Goal: Check status: Check status

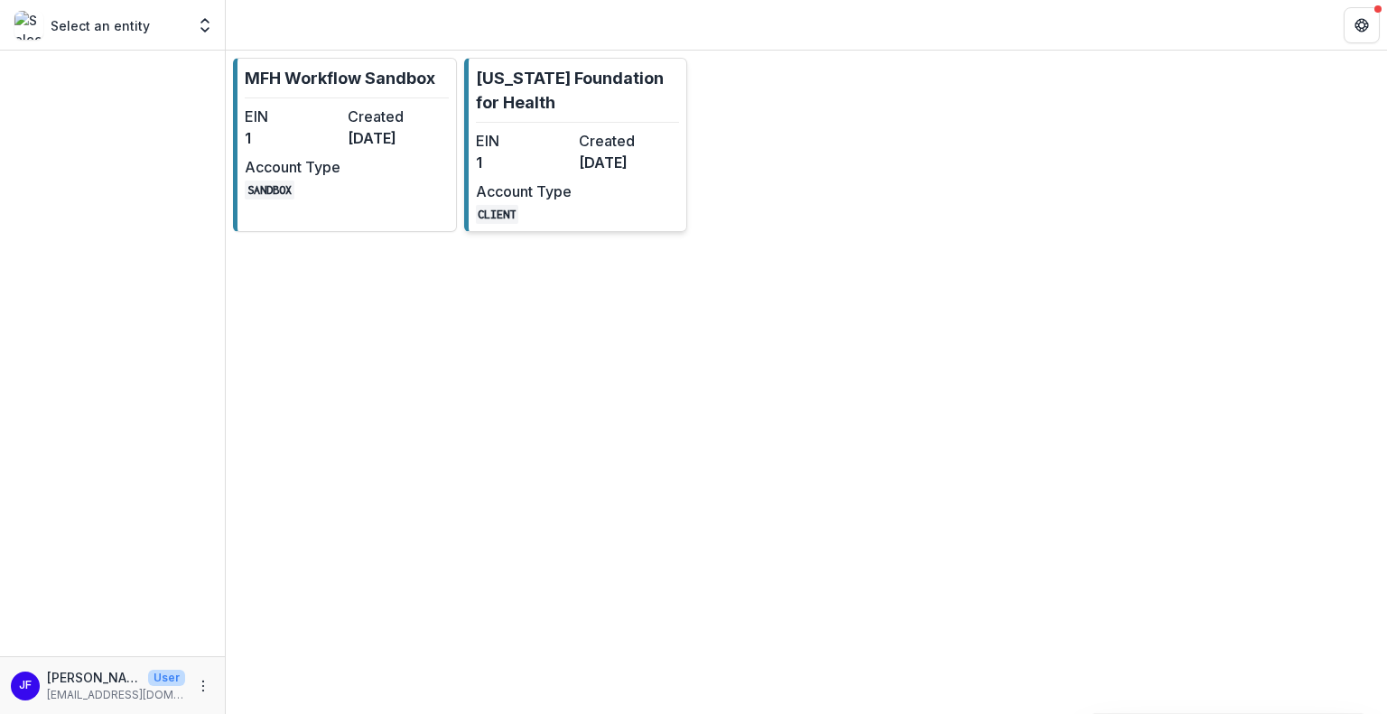
click at [553, 177] on div "EIN 1 Created [DATE] Account Type CLIENT" at bounding box center [575, 177] width 199 height 94
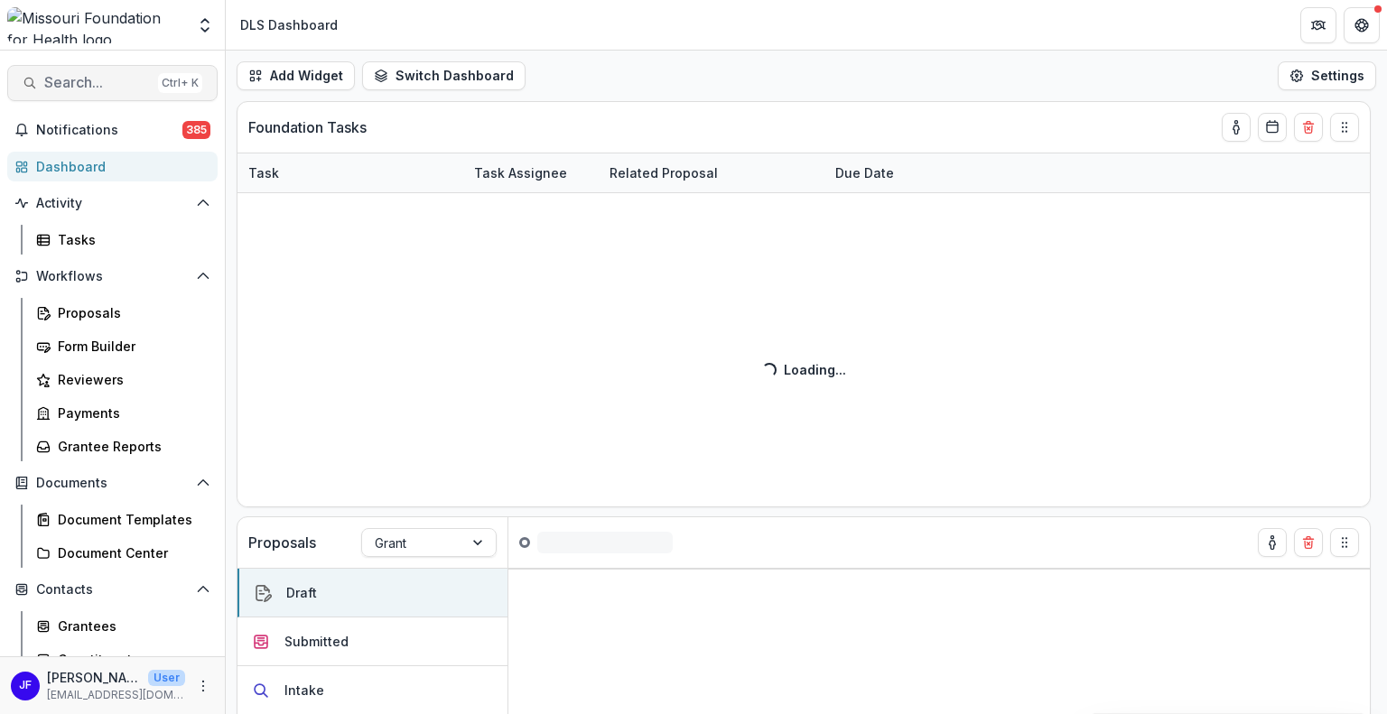
click at [70, 89] on span "Search..." at bounding box center [97, 82] width 107 height 17
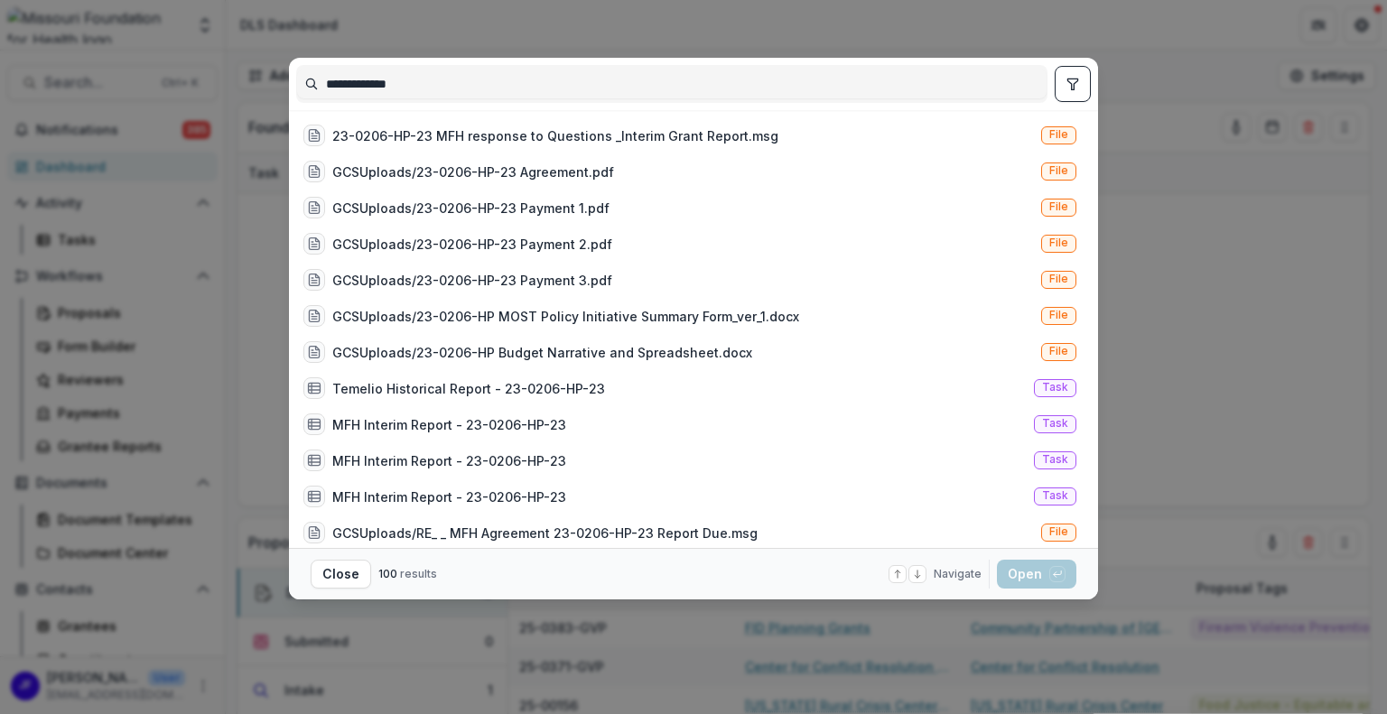
type input "**********"
click at [1072, 87] on icon "toggle filters" at bounding box center [1073, 84] width 10 height 11
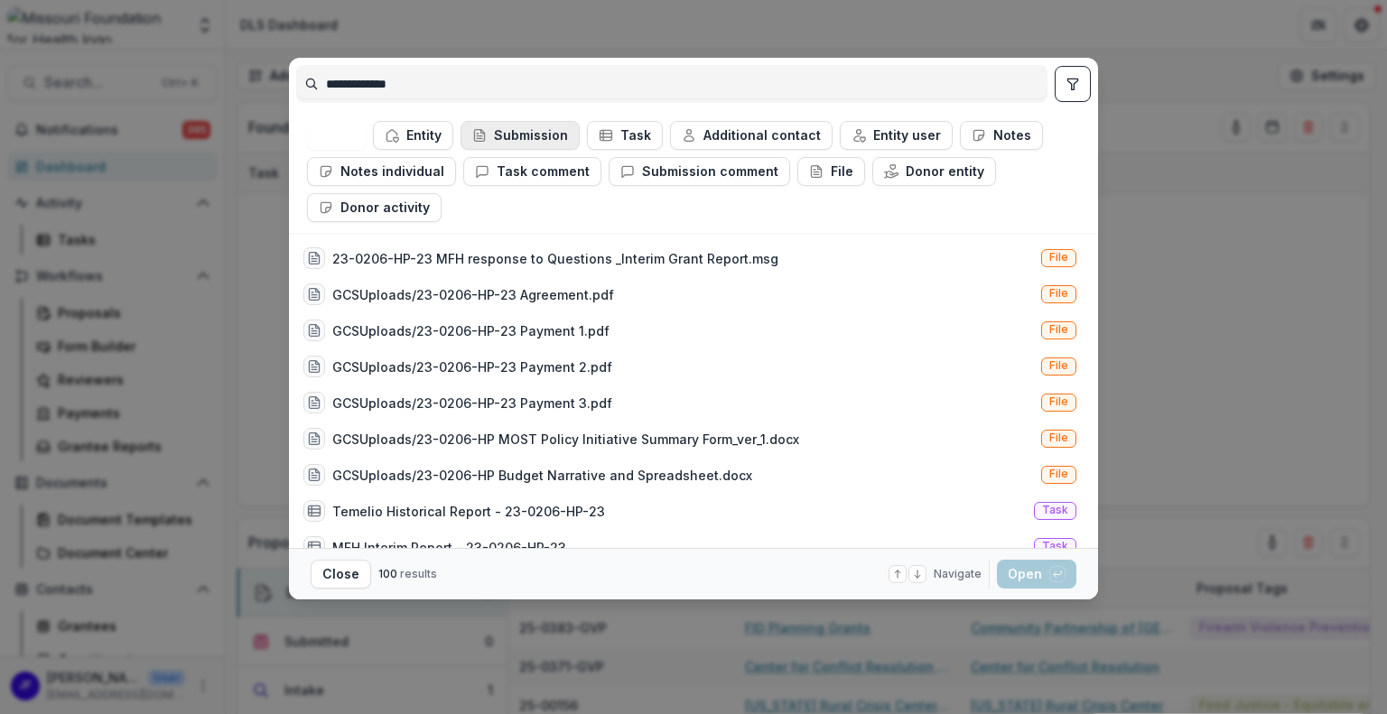
click at [501, 139] on button "Submission" at bounding box center [520, 135] width 119 height 29
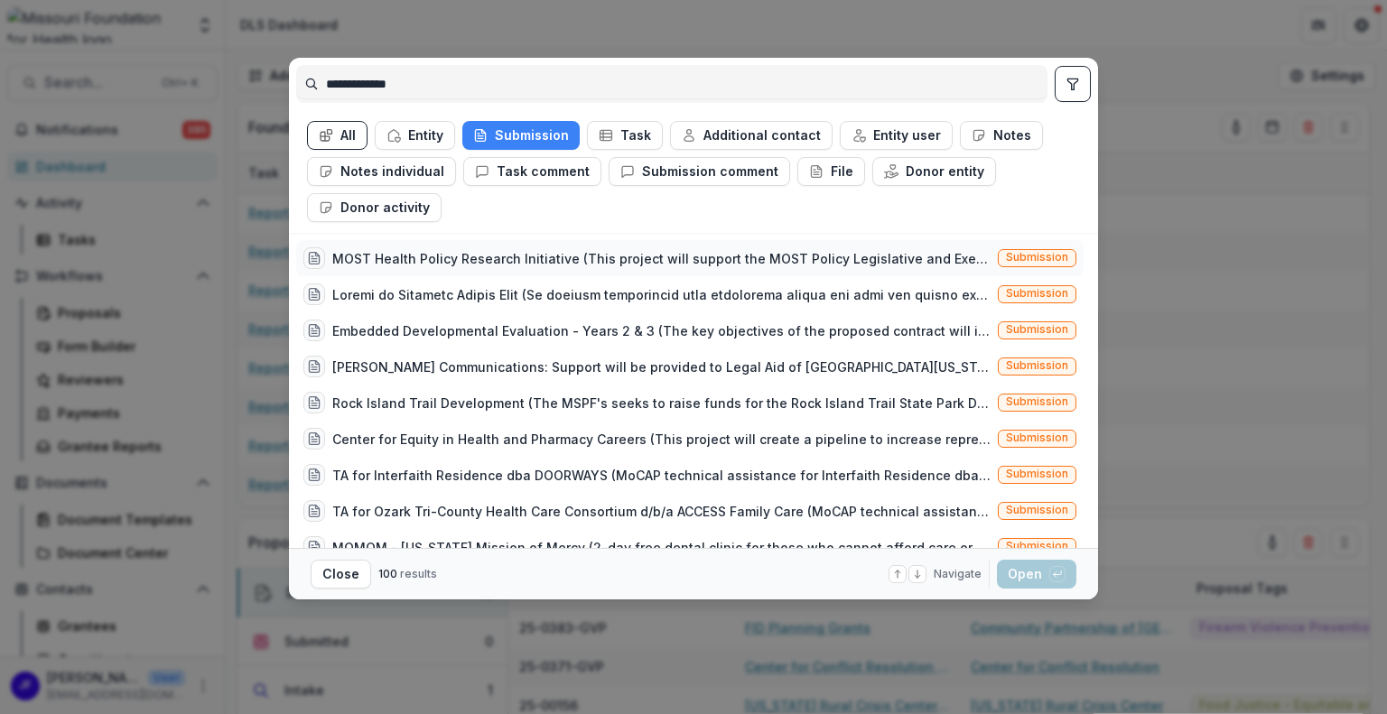
click at [550, 247] on div "MOST Health Policy Research Initiative (This project will support the MOST Poli…" at bounding box center [646, 258] width 687 height 22
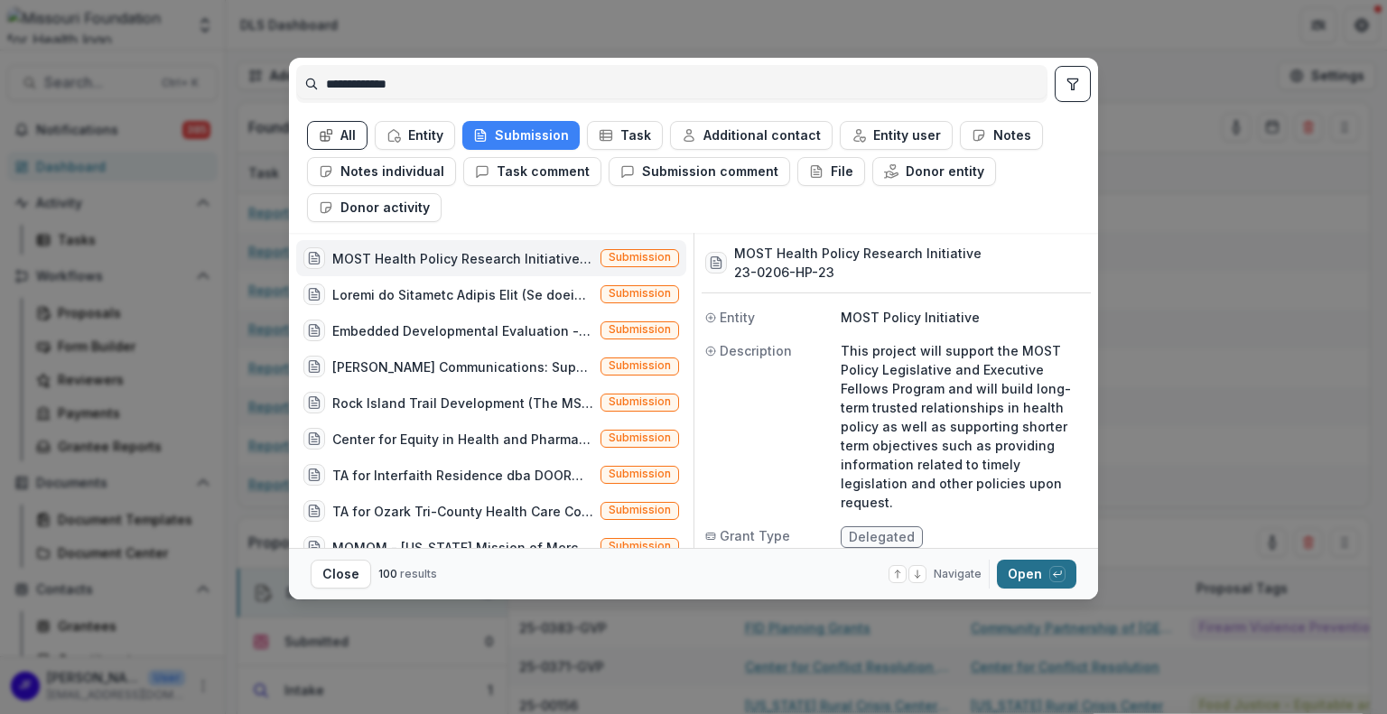
click at [1028, 576] on button "Open with enter key" at bounding box center [1036, 574] width 79 height 29
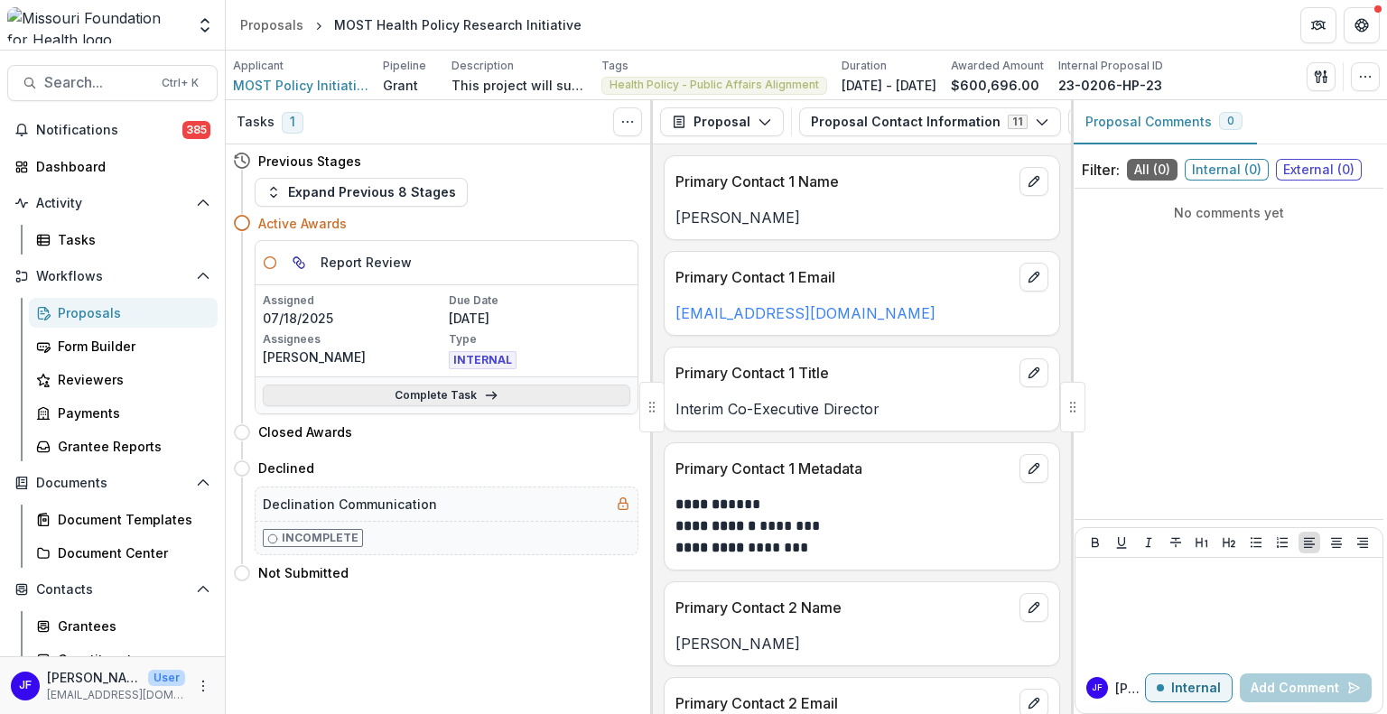
click at [366, 396] on link "Complete Task" at bounding box center [447, 396] width 368 height 22
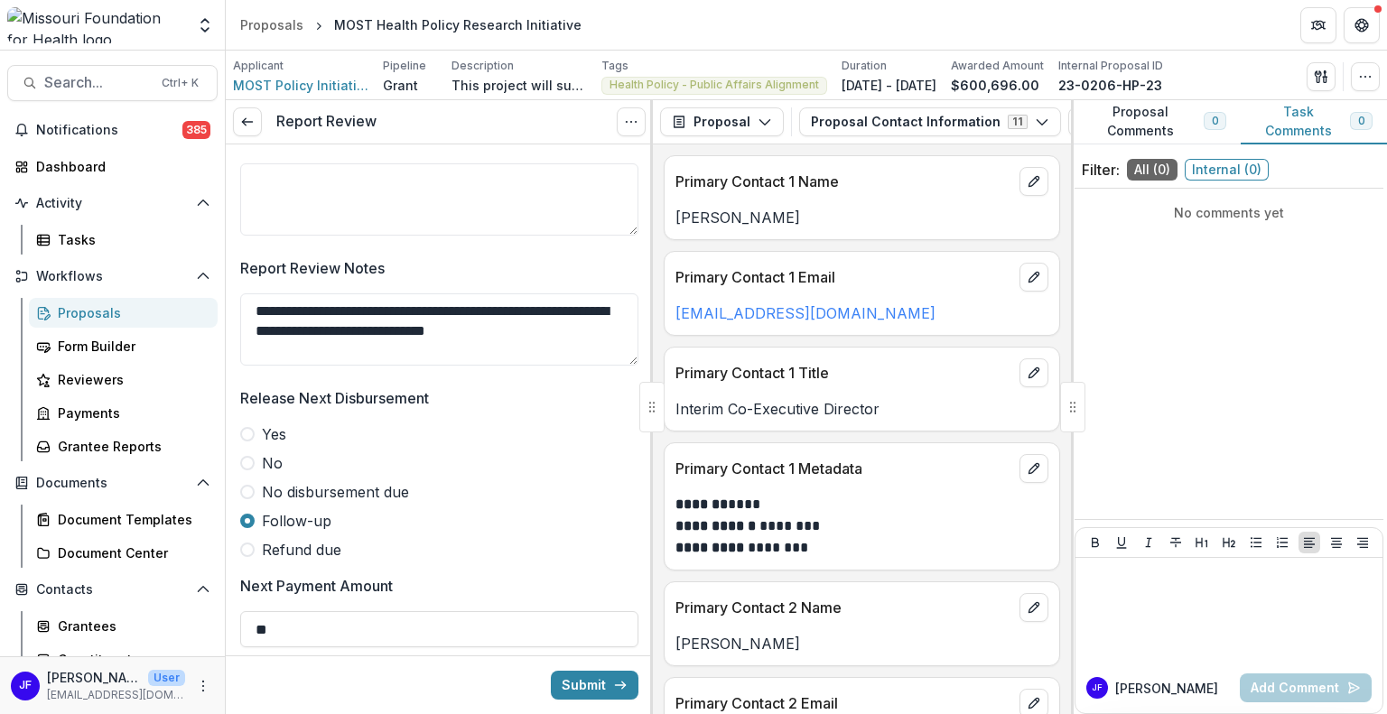
scroll to position [1175, 0]
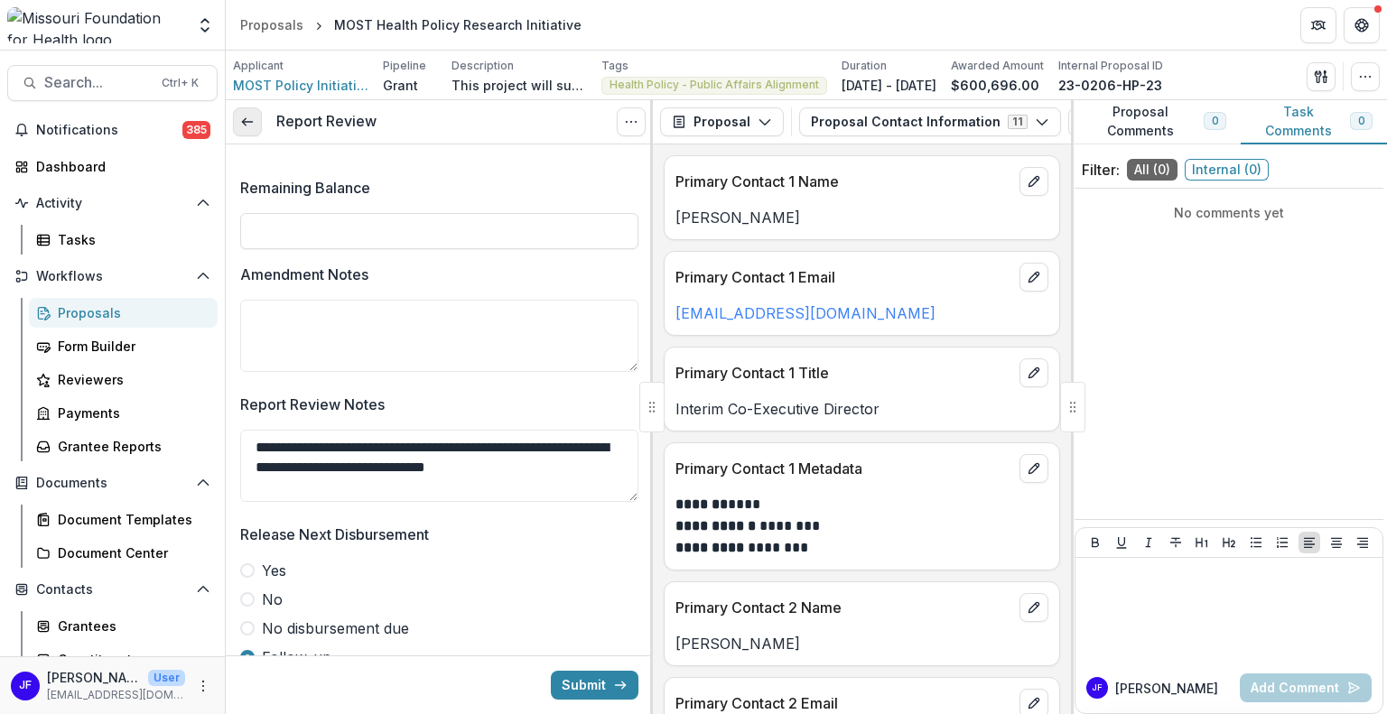
click at [256, 121] on link at bounding box center [247, 121] width 29 height 29
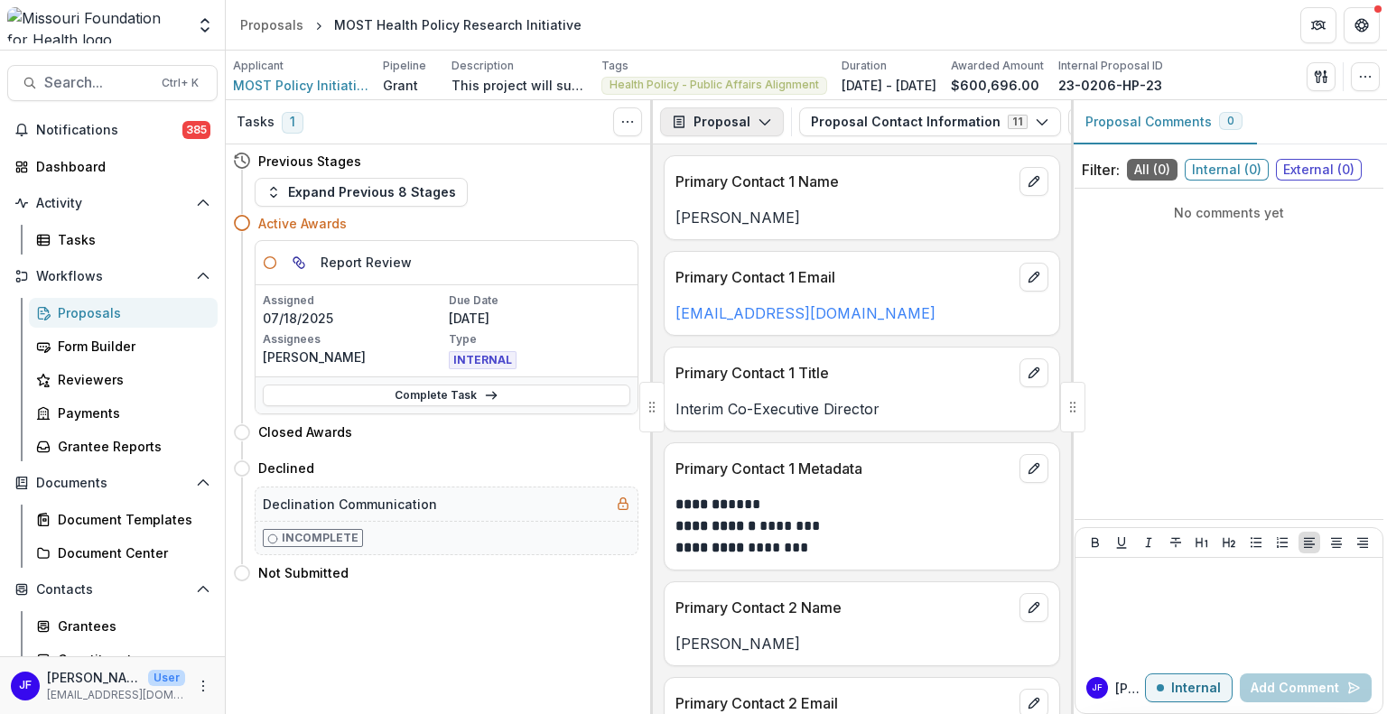
click at [724, 122] on button "Proposal" at bounding box center [722, 121] width 124 height 29
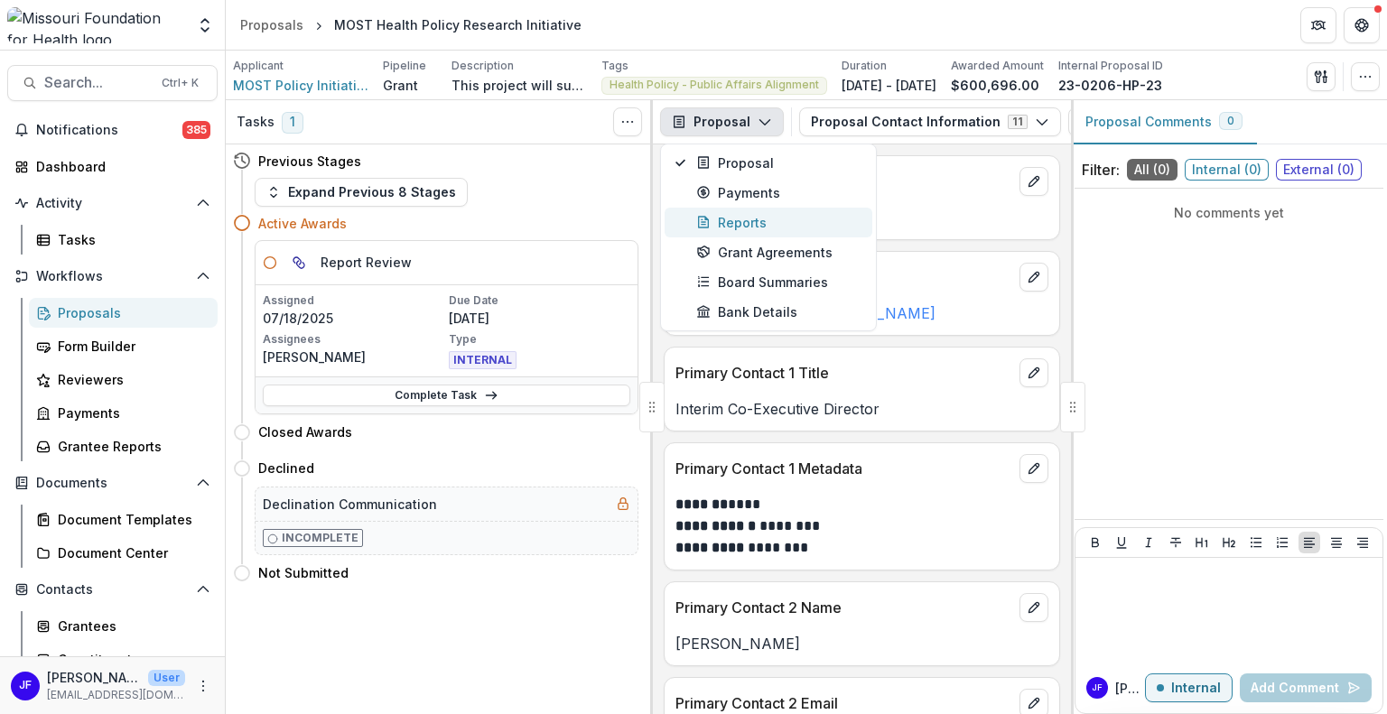
click at [723, 218] on div "Reports" at bounding box center [778, 222] width 165 height 19
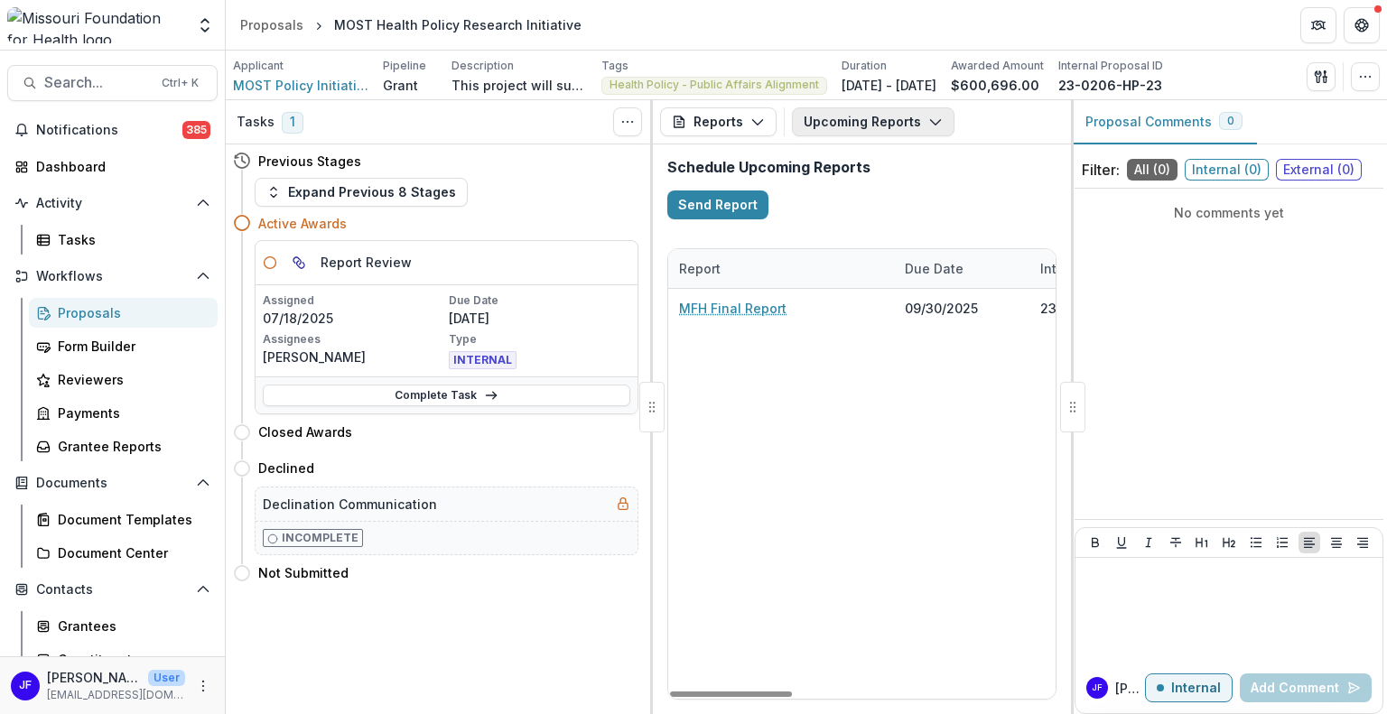
click at [858, 133] on button "Upcoming Reports" at bounding box center [873, 121] width 163 height 29
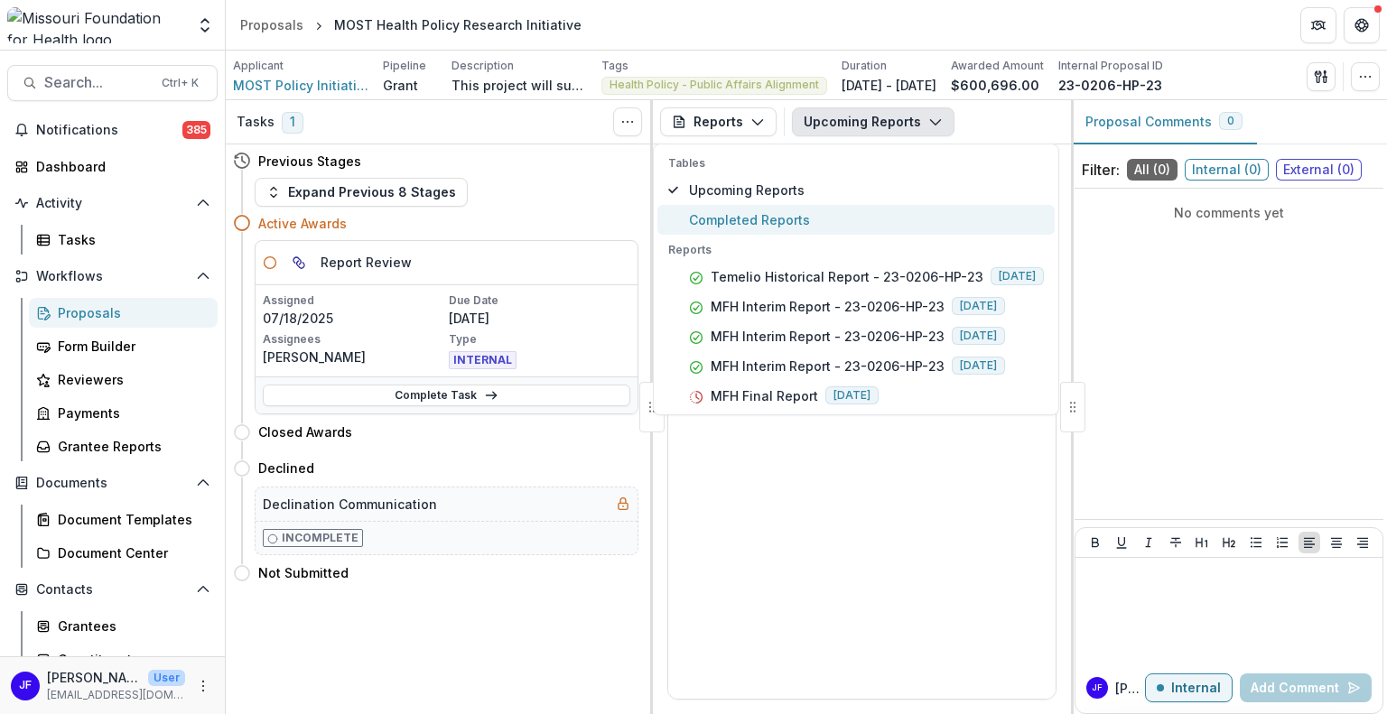
click at [756, 216] on span "Completed Reports" at bounding box center [866, 219] width 355 height 19
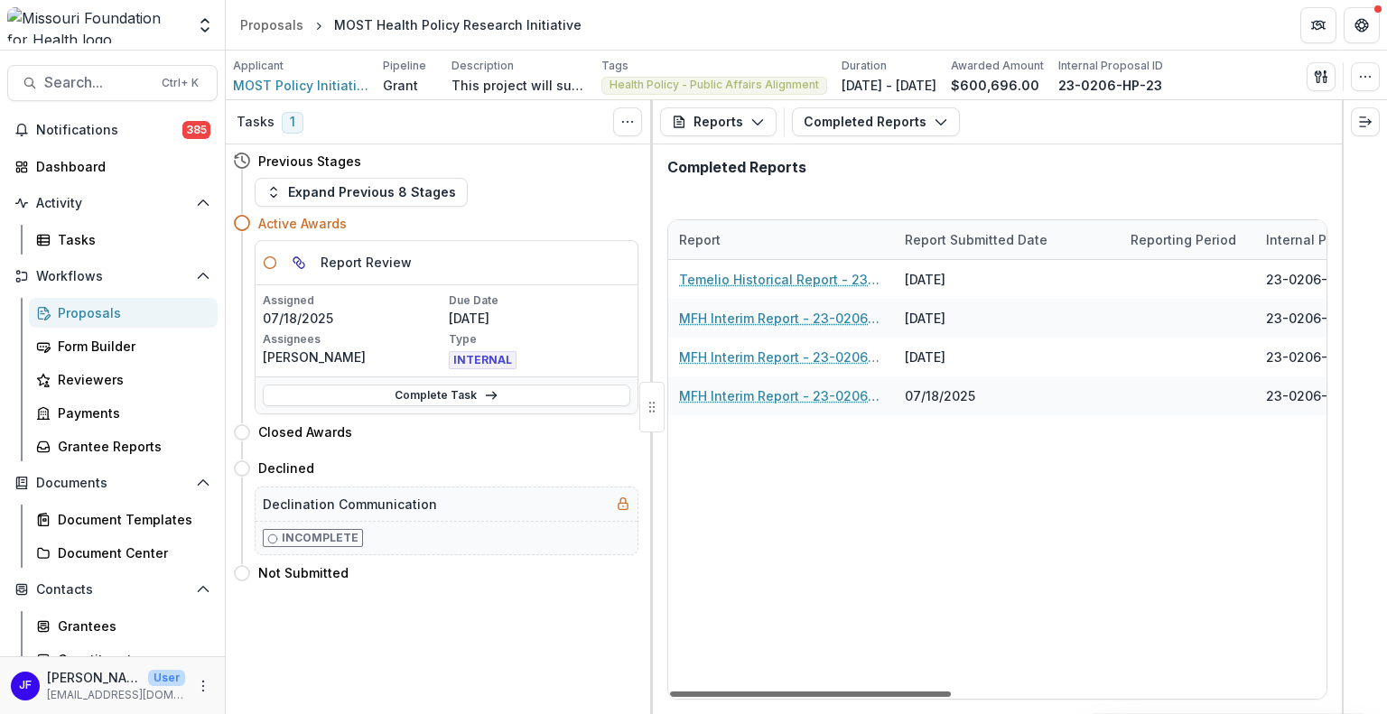
drag, startPoint x: 873, startPoint y: 693, endPoint x: 842, endPoint y: 694, distance: 31.6
click at [842, 694] on div at bounding box center [810, 694] width 281 height 5
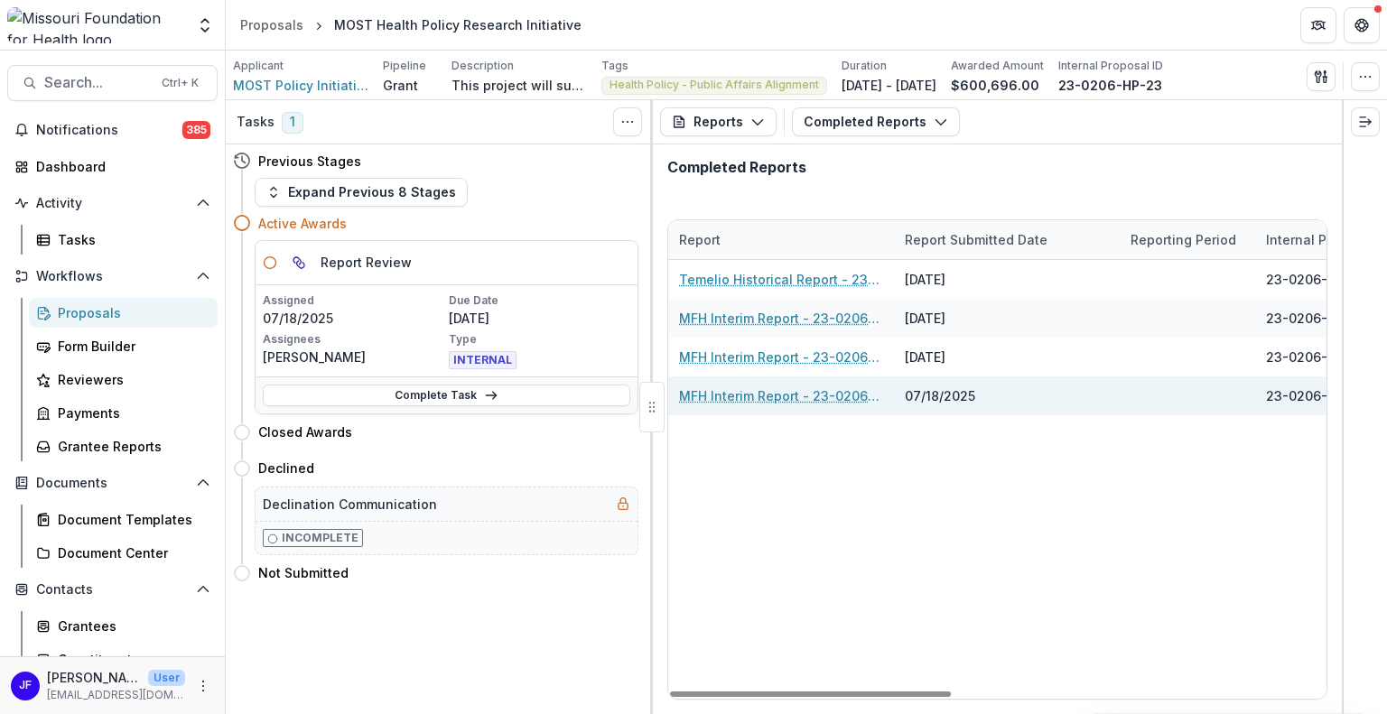
click at [805, 398] on link "MFH Interim Report - 23-0206-HP-23" at bounding box center [781, 396] width 204 height 19
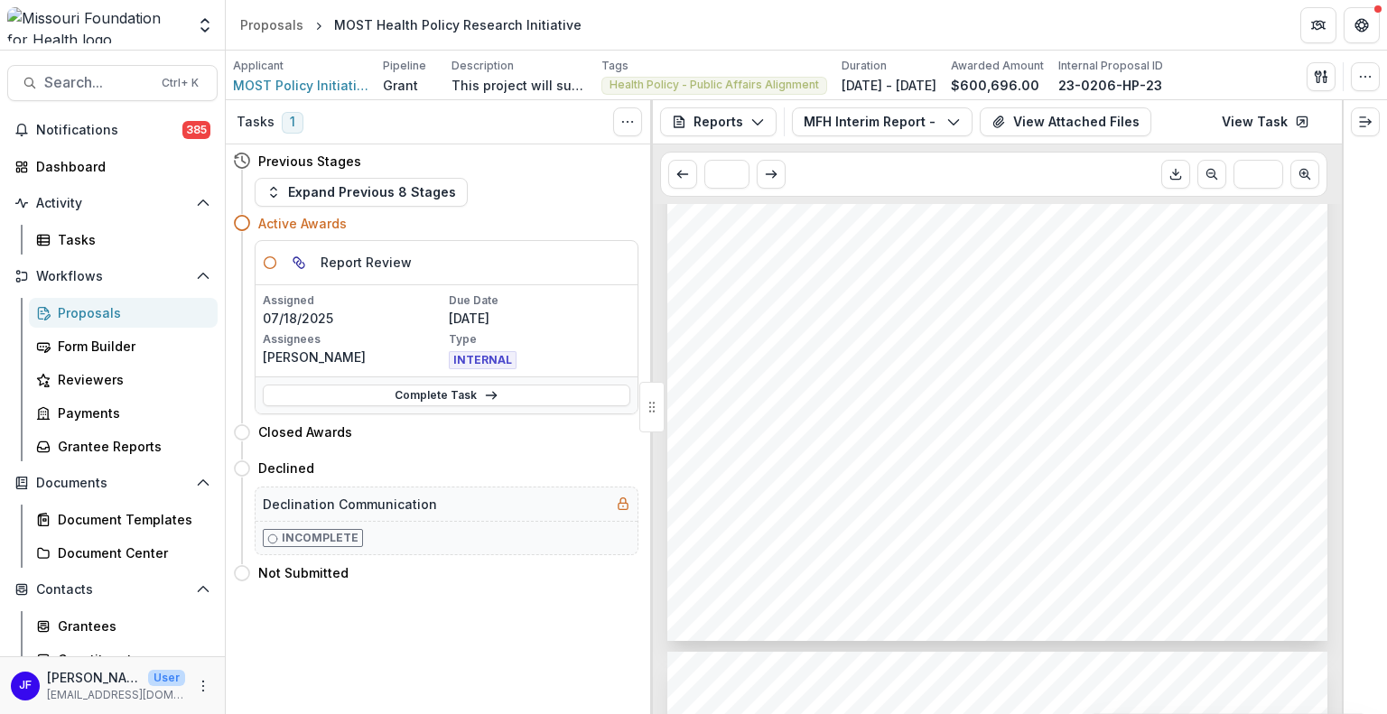
scroll to position [361, 0]
click at [1024, 123] on button "View Attached Files" at bounding box center [1066, 121] width 172 height 29
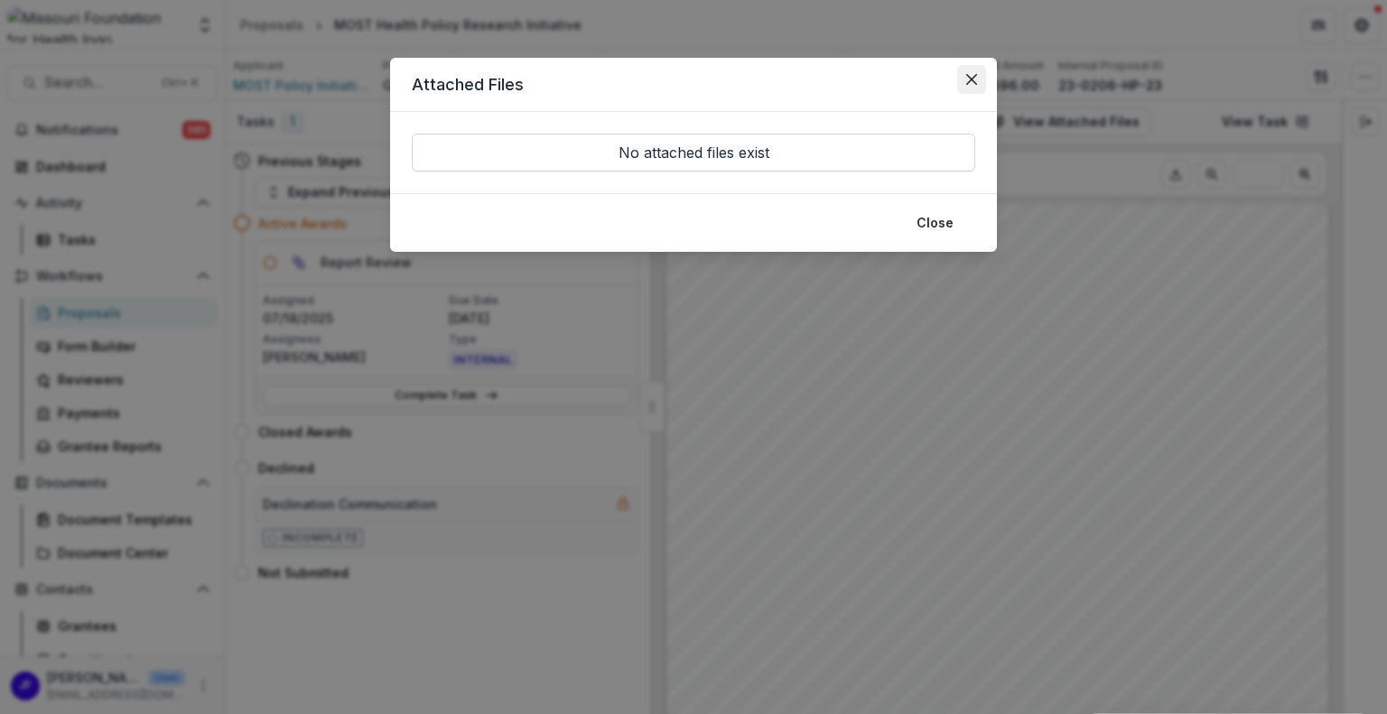
click at [965, 75] on button "Close" at bounding box center [971, 79] width 29 height 29
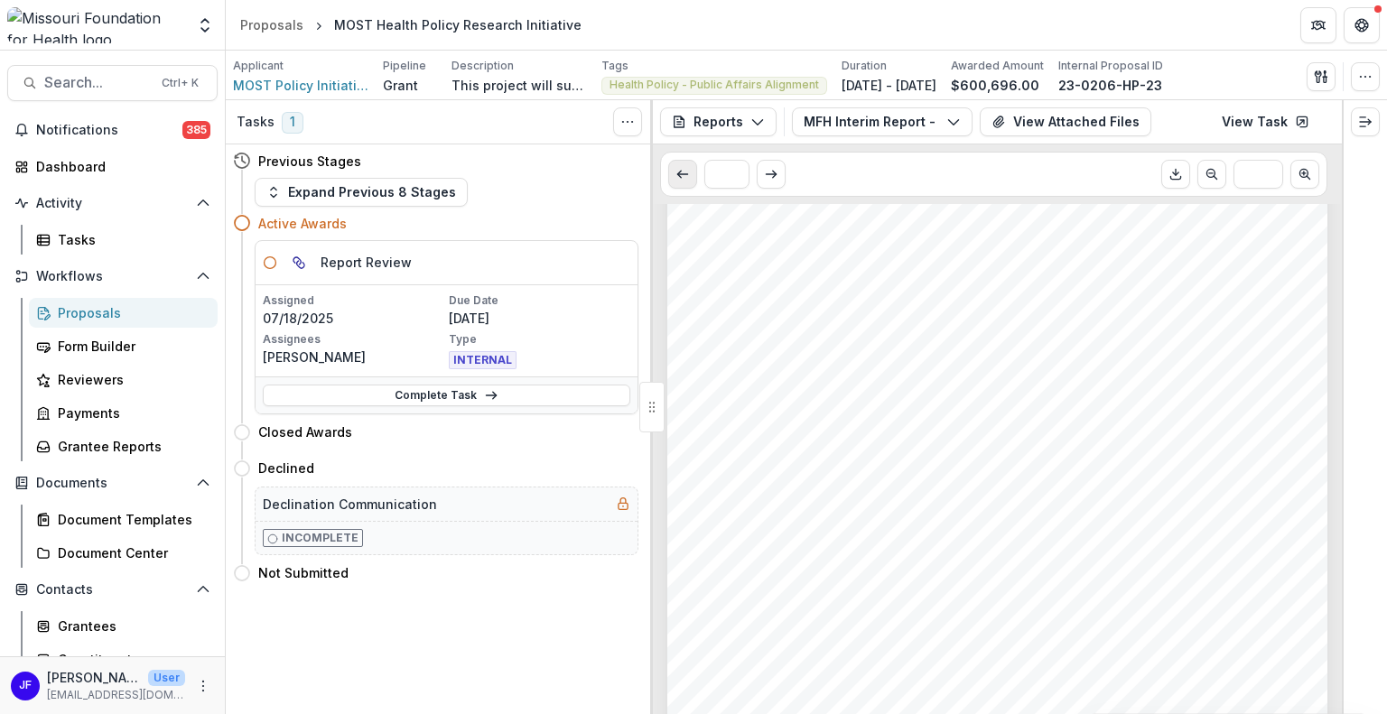
click at [686, 176] on icon "Scroll to previous page" at bounding box center [683, 174] width 14 height 14
click at [744, 117] on button "Reports" at bounding box center [718, 121] width 117 height 29
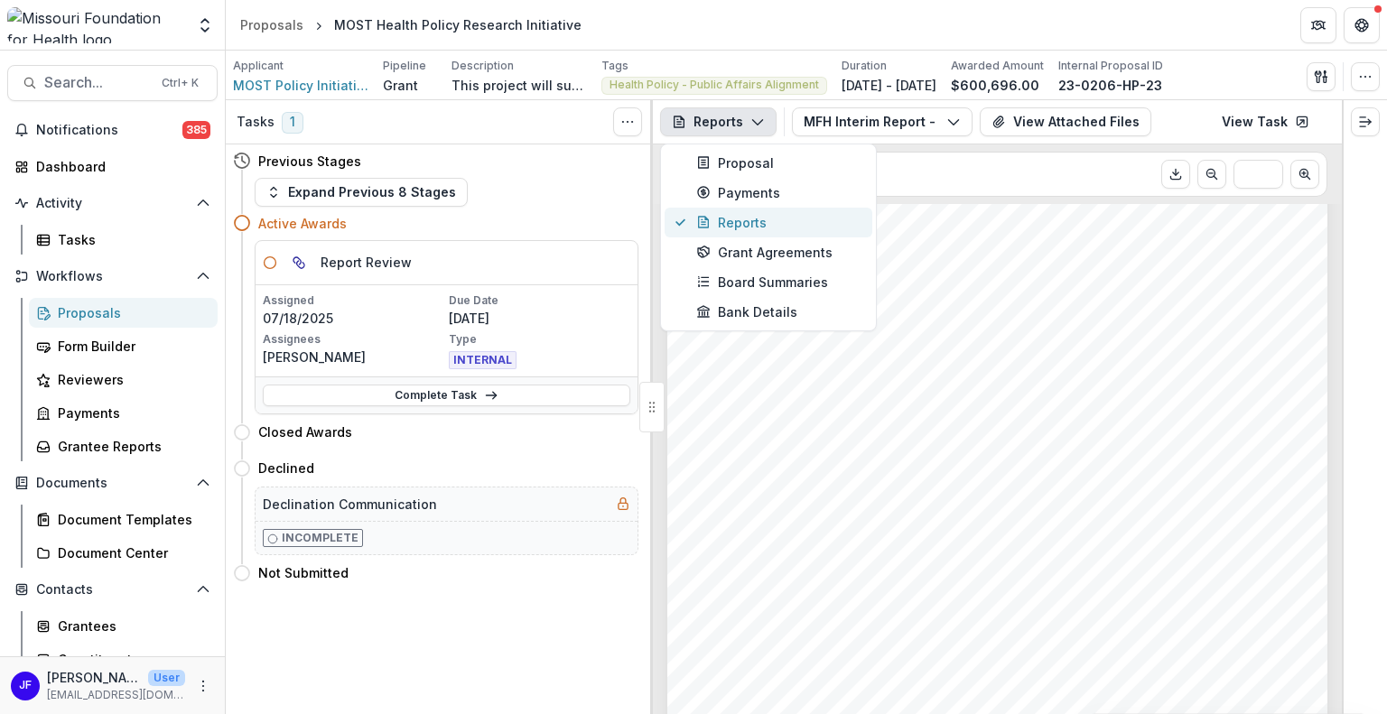
click at [737, 226] on div "Reports" at bounding box center [778, 222] width 165 height 19
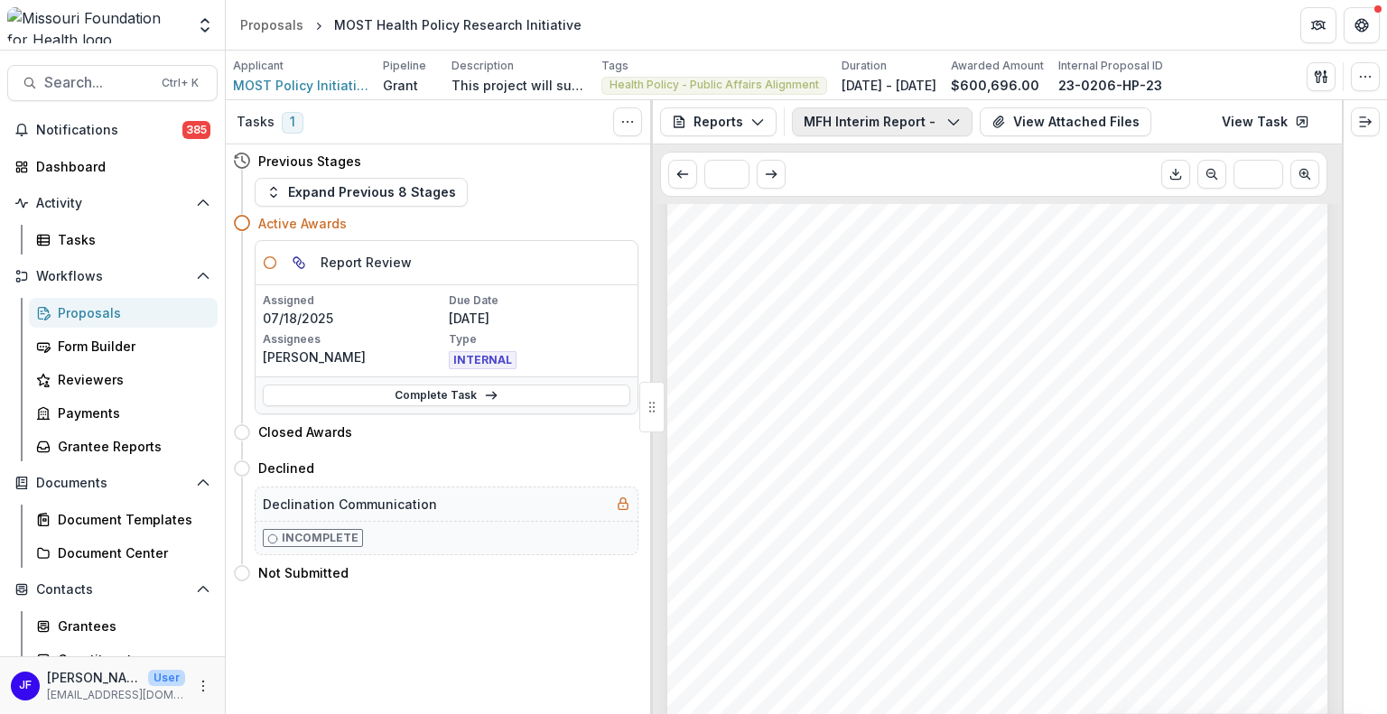
click at [905, 120] on button "MFH Interim Report - 23-0206-HP-23" at bounding box center [882, 121] width 181 height 29
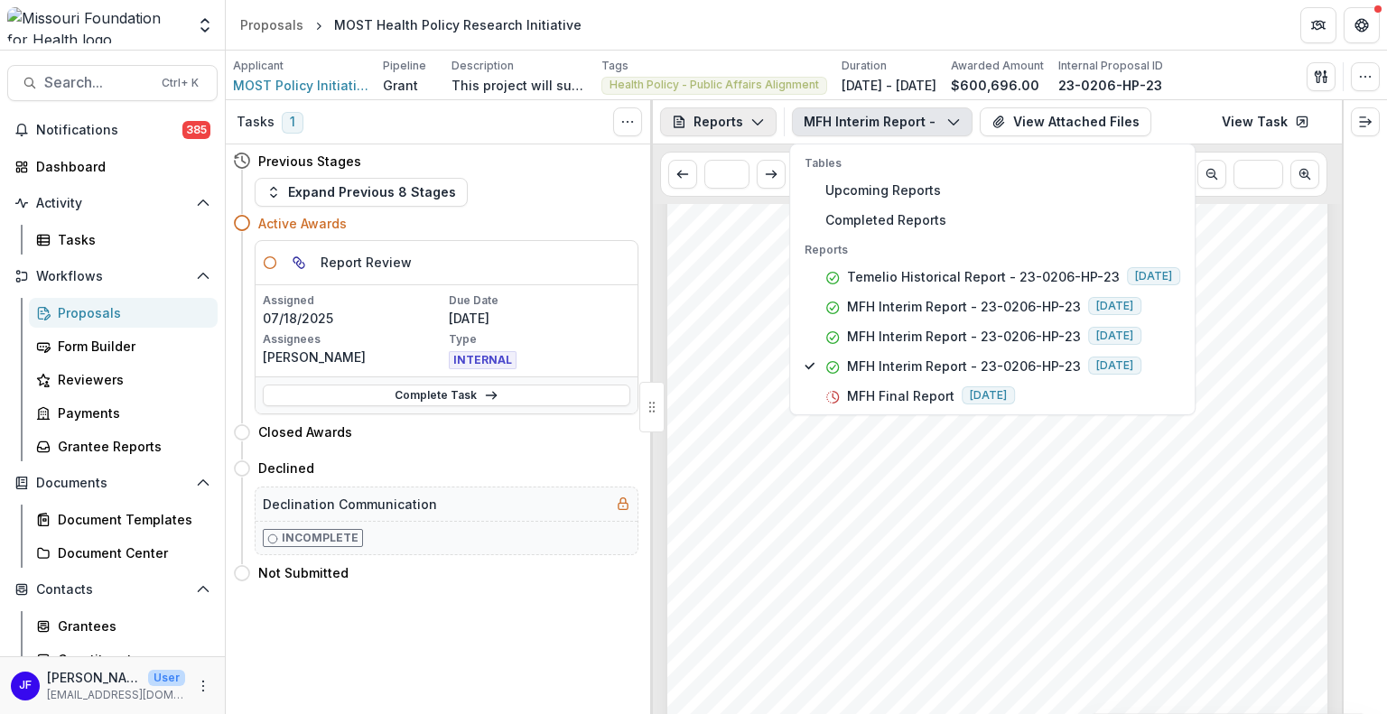
click at [701, 129] on button "Reports" at bounding box center [718, 121] width 117 height 29
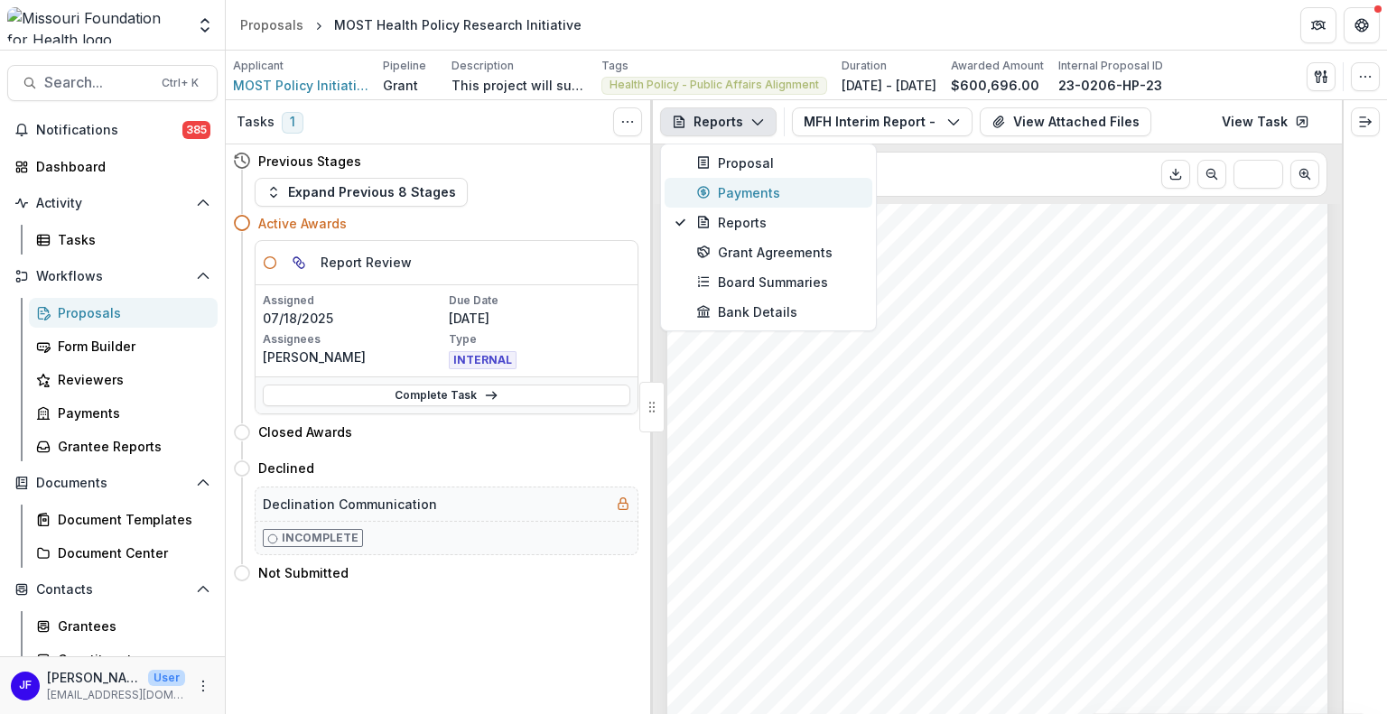
click at [707, 191] on icon "button" at bounding box center [703, 192] width 14 height 14
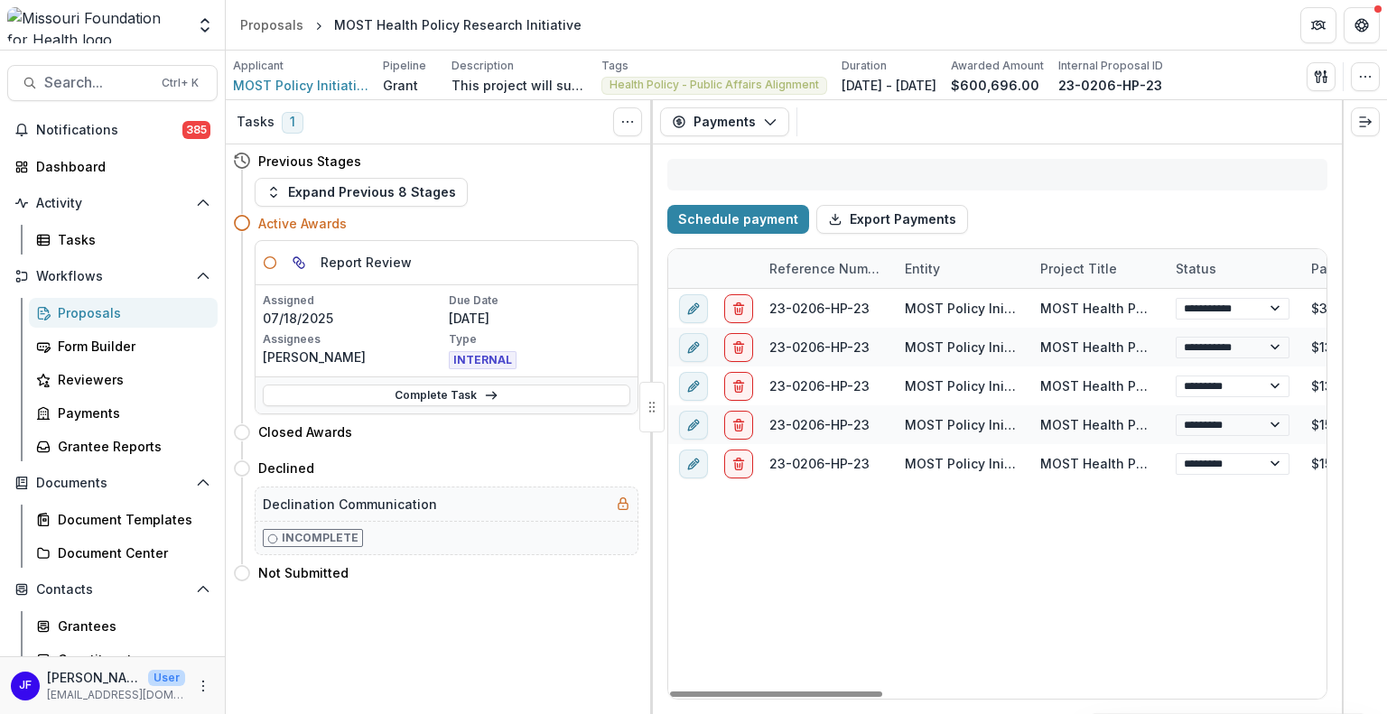
select select "****"
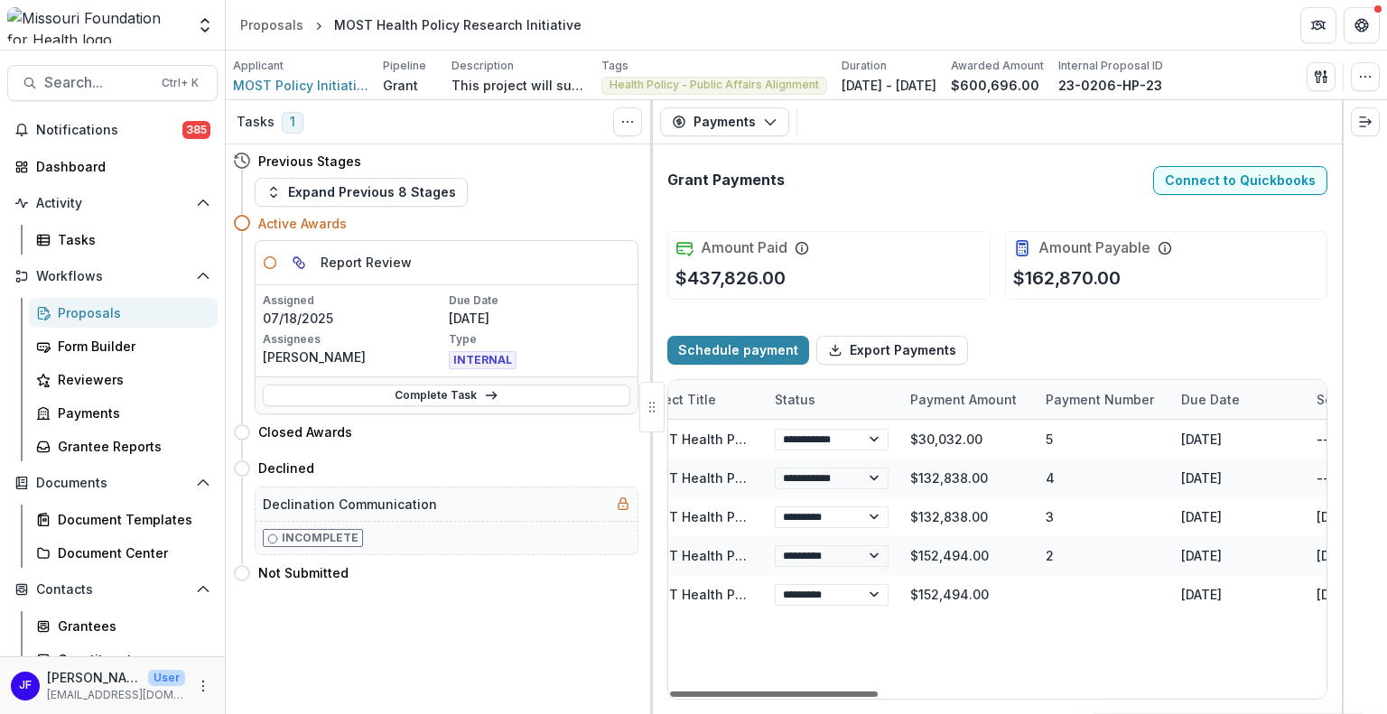
scroll to position [0, 396]
drag, startPoint x: 800, startPoint y: 693, endPoint x: 925, endPoint y: 695, distance: 124.6
click at [878, 695] on div at bounding box center [774, 694] width 208 height 5
select select "****"
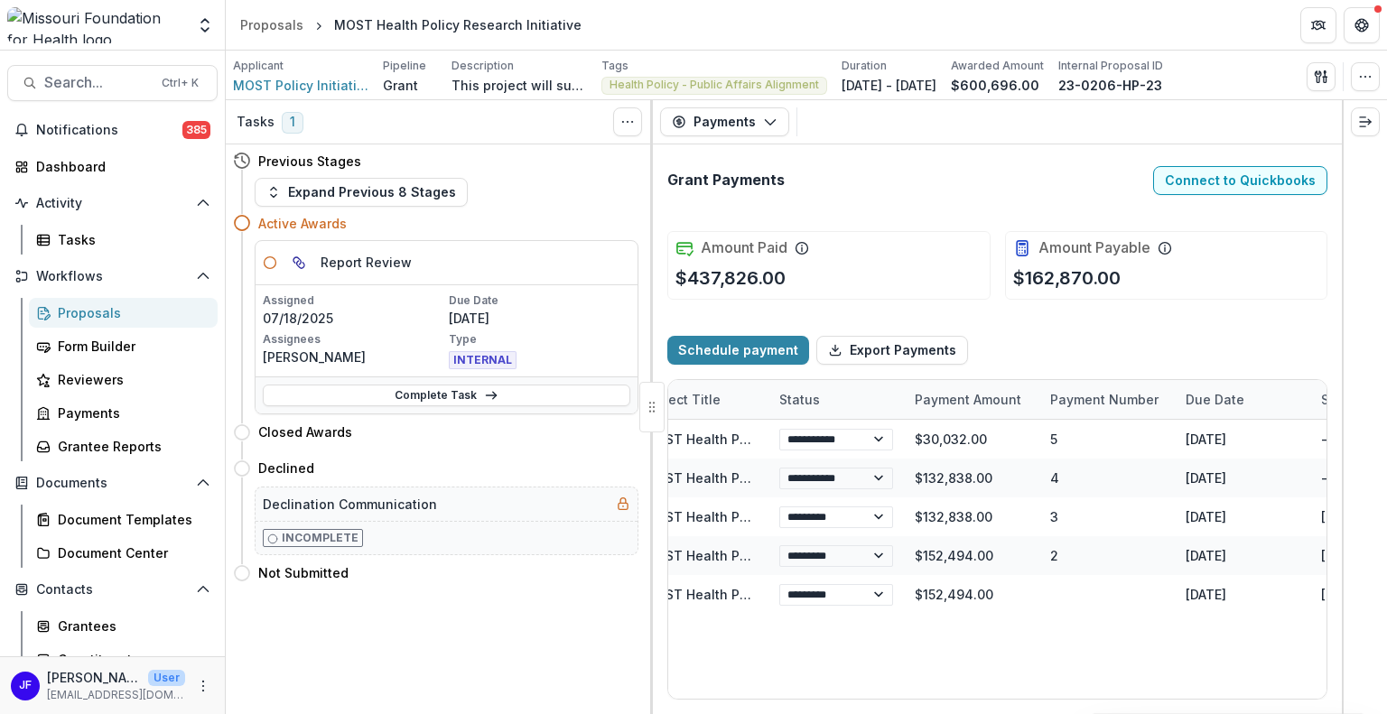
select select "****"
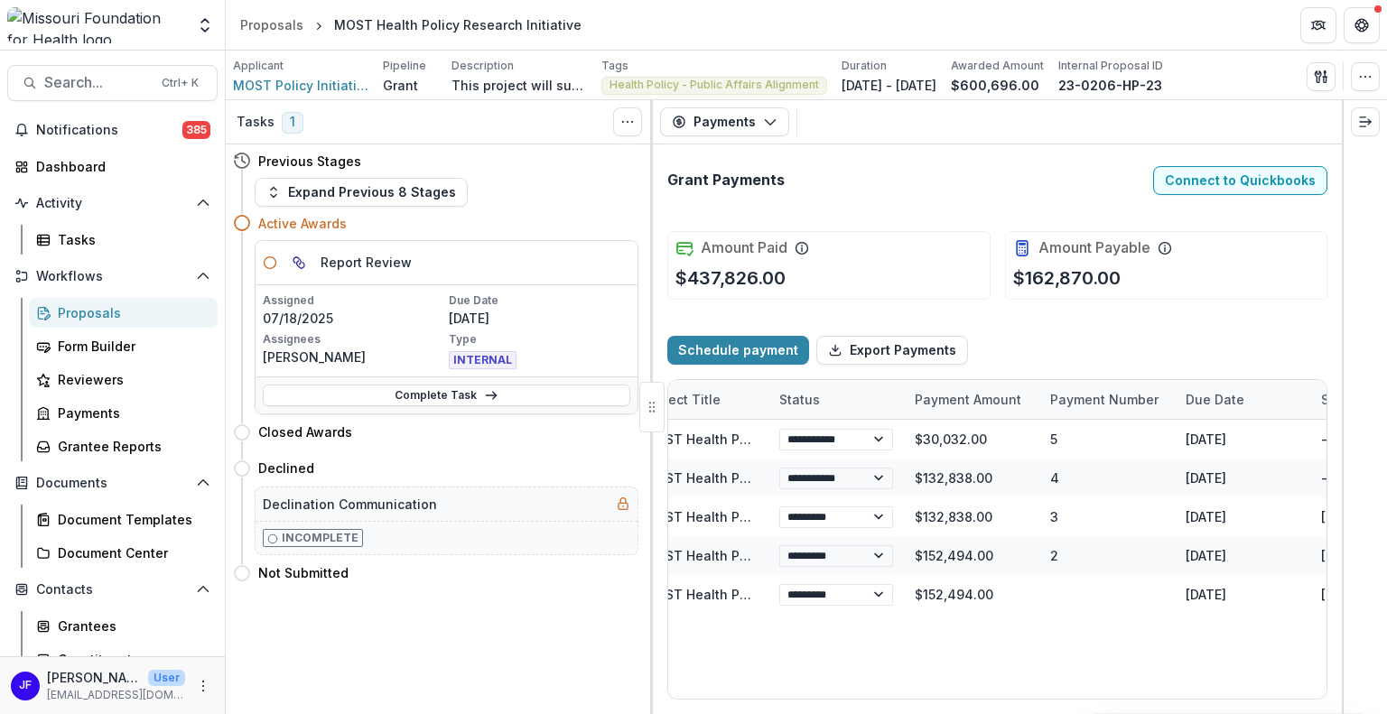
select select "****"
